Goal: Information Seeking & Learning: Learn about a topic

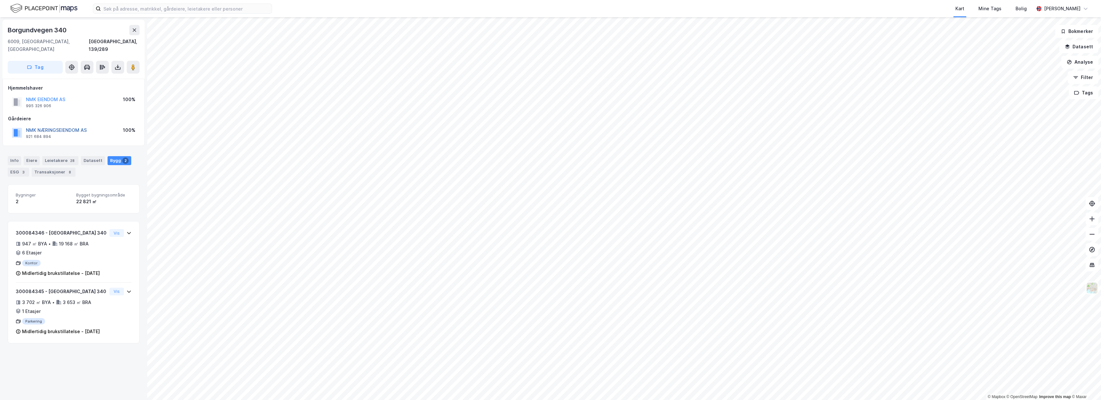
click at [0, 0] on button "NMK NÆRINGSEIENDOM AS" at bounding box center [0, 0] width 0 height 0
click at [0, 0] on button "NMK EIENDOM AS" at bounding box center [0, 0] width 0 height 0
click at [57, 126] on div "NMK NÆRINGSEIENDOM AS" at bounding box center [56, 130] width 61 height 8
click at [0, 0] on button "NMK NÆRINGSEIENDOM AS" at bounding box center [0, 0] width 0 height 0
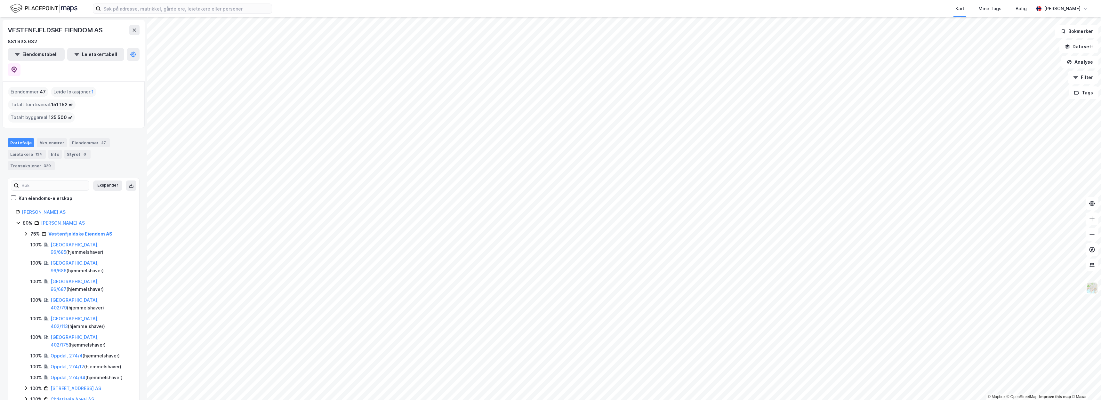
click at [454, 400] on html "Kart Mine Tags Bolig [PERSON_NAME] © Mapbox © OpenStreetMap Improve this map © …" at bounding box center [550, 200] width 1101 height 400
